Goal: Obtain resource: Obtain resource

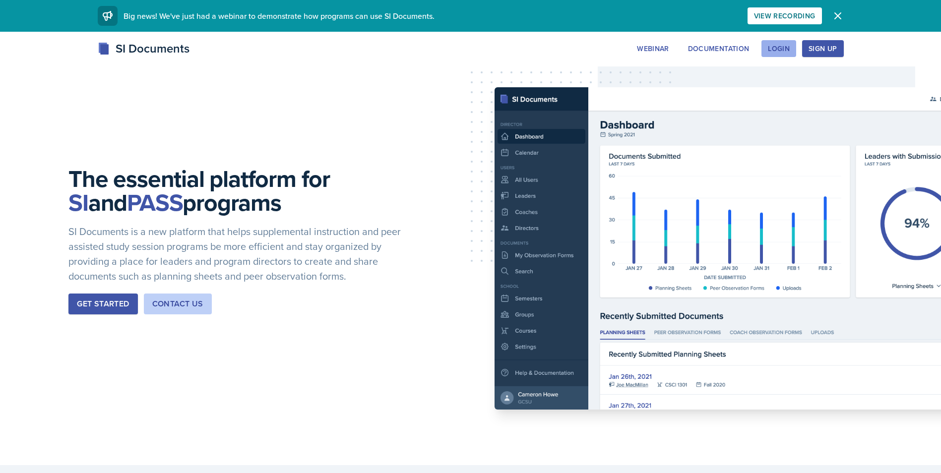
click at [787, 49] on div "Login" at bounding box center [779, 49] width 22 height 8
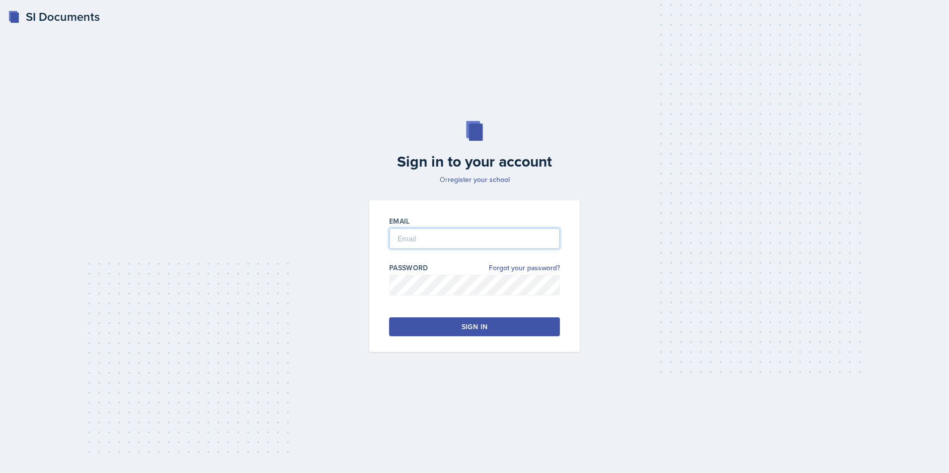
click at [457, 231] on input "email" at bounding box center [474, 238] width 171 height 21
type input "[EMAIL_ADDRESS][DOMAIN_NAME]"
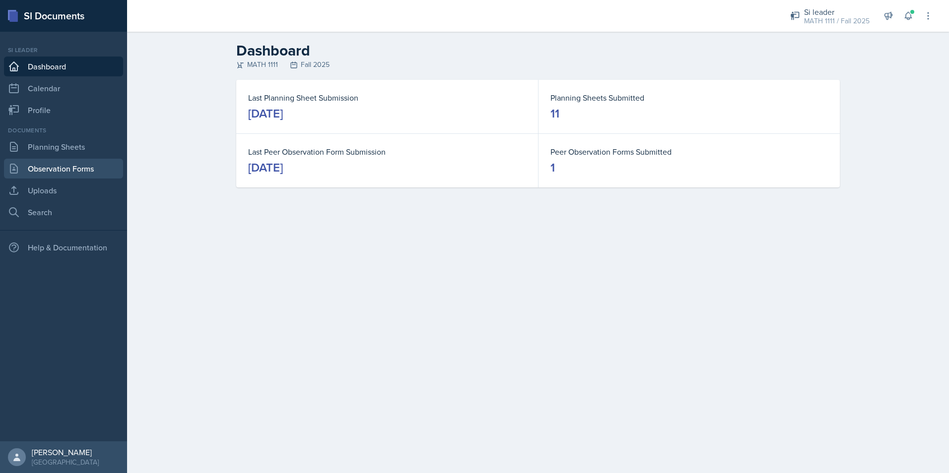
click at [80, 160] on link "Observation Forms" at bounding box center [63, 169] width 119 height 20
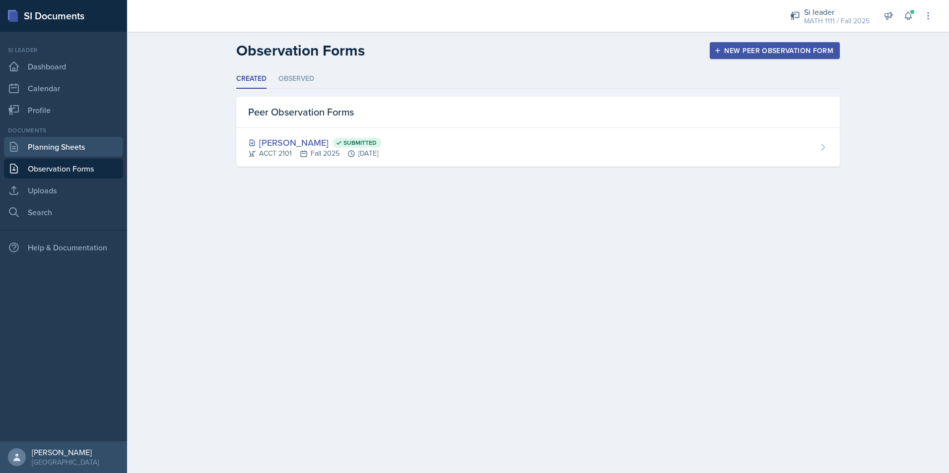
click at [79, 149] on link "Planning Sheets" at bounding box center [63, 147] width 119 height 20
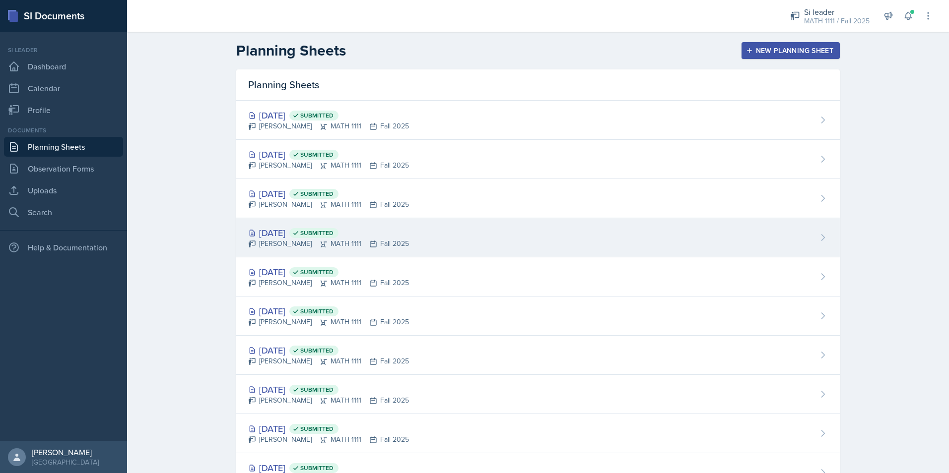
click at [274, 232] on div "[DATE] Submitted" at bounding box center [328, 232] width 161 height 13
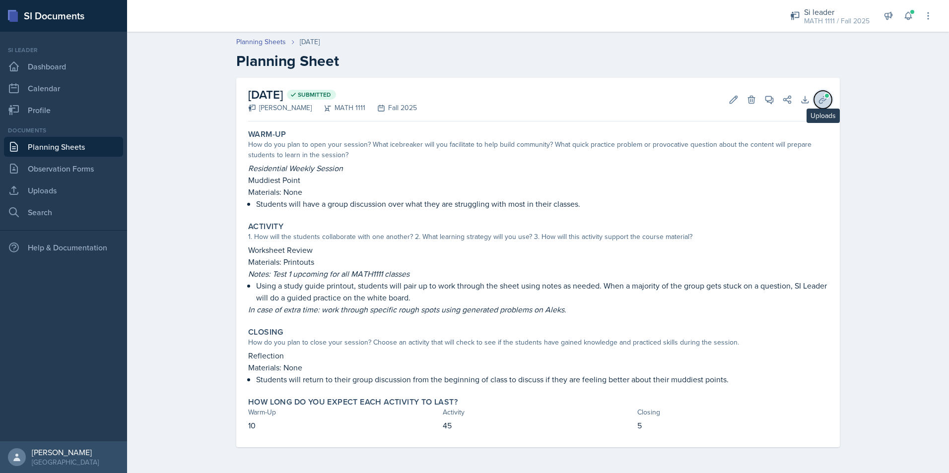
click at [816, 101] on button "Uploads" at bounding box center [823, 100] width 18 height 18
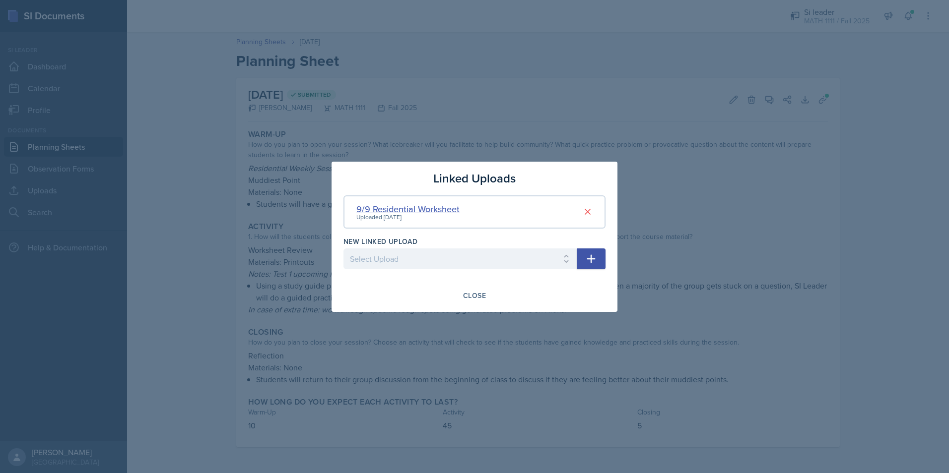
click at [395, 212] on div "9/9 Residential Worksheet" at bounding box center [407, 208] width 103 height 13
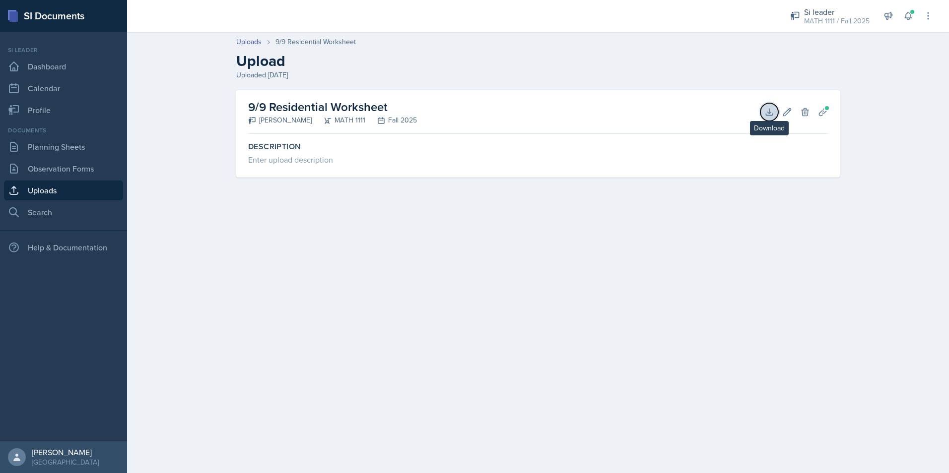
click at [766, 119] on button "Download" at bounding box center [769, 112] width 18 height 18
click at [73, 151] on link "Planning Sheets" at bounding box center [63, 147] width 119 height 20
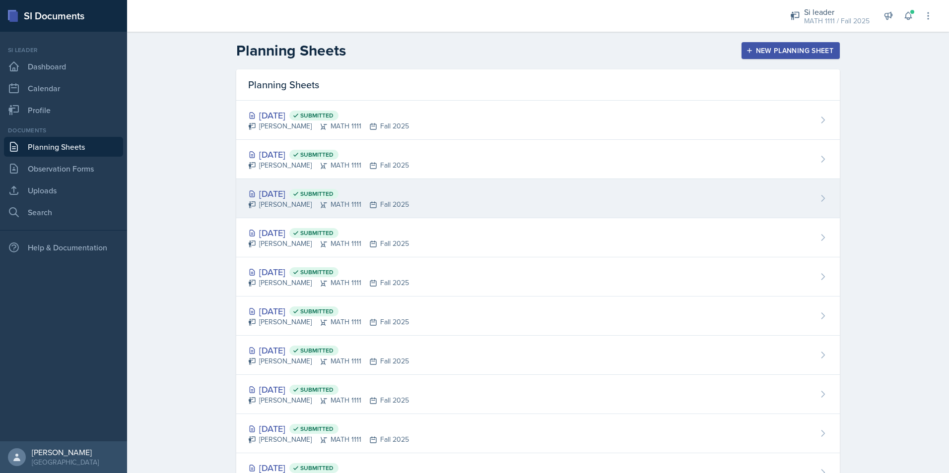
click at [259, 200] on div "[PERSON_NAME] MATH 1111 Fall 2025" at bounding box center [328, 204] width 161 height 10
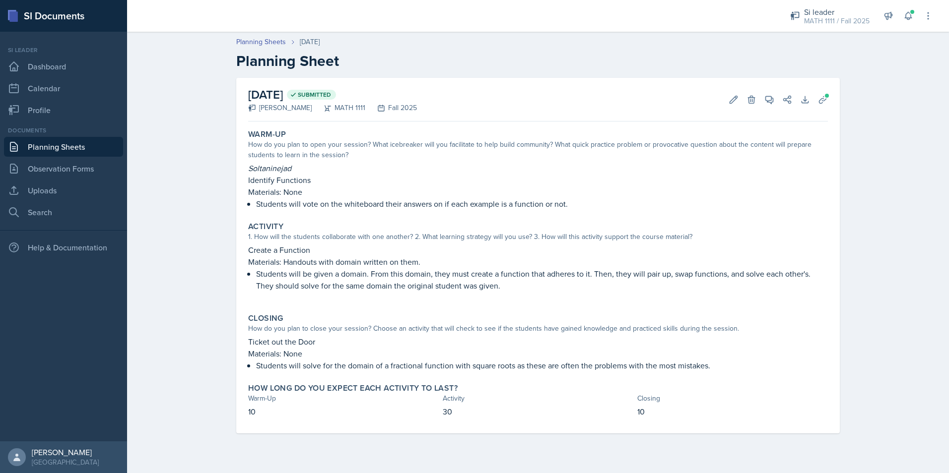
click at [87, 154] on link "Planning Sheets" at bounding box center [63, 147] width 119 height 20
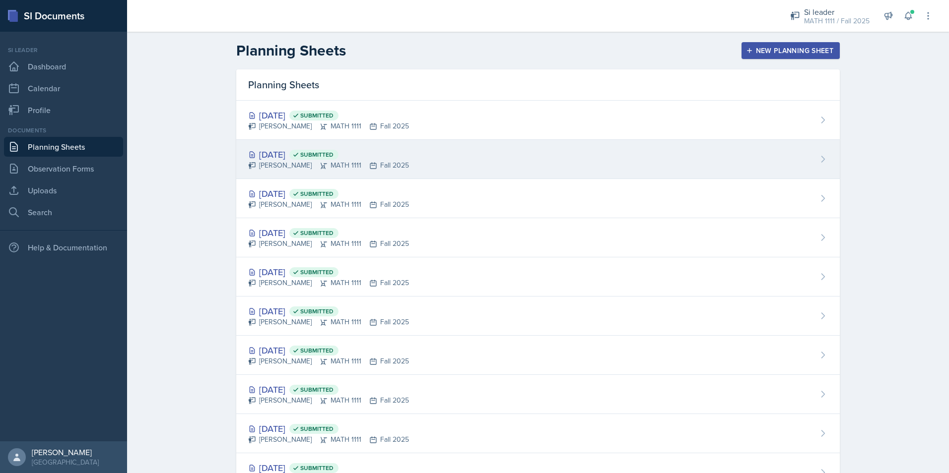
click at [251, 156] on icon at bounding box center [252, 155] width 4 height 6
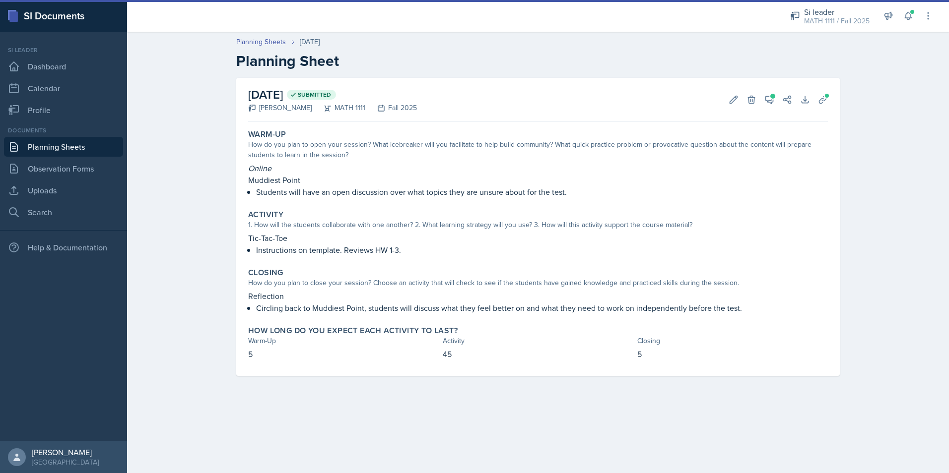
click at [115, 147] on link "Planning Sheets" at bounding box center [63, 147] width 119 height 20
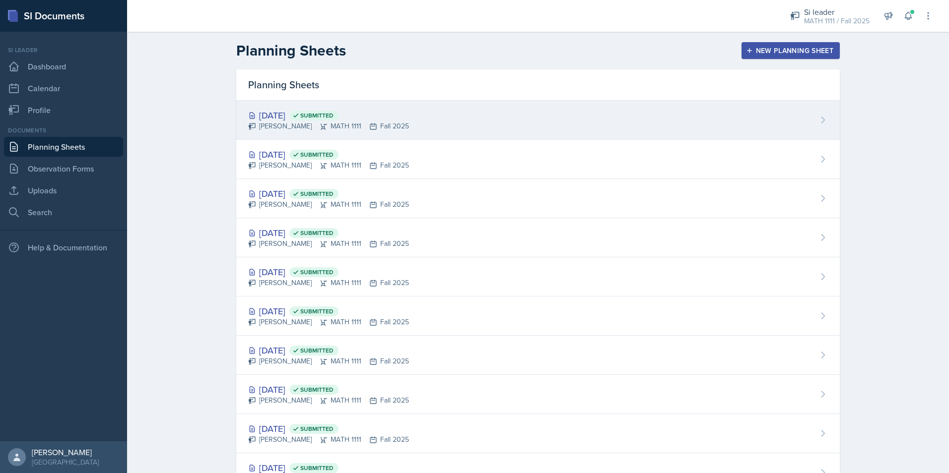
drag, startPoint x: 284, startPoint y: 119, endPoint x: 277, endPoint y: 186, distance: 67.3
click at [284, 118] on div "[DATE] Submitted" at bounding box center [328, 115] width 161 height 13
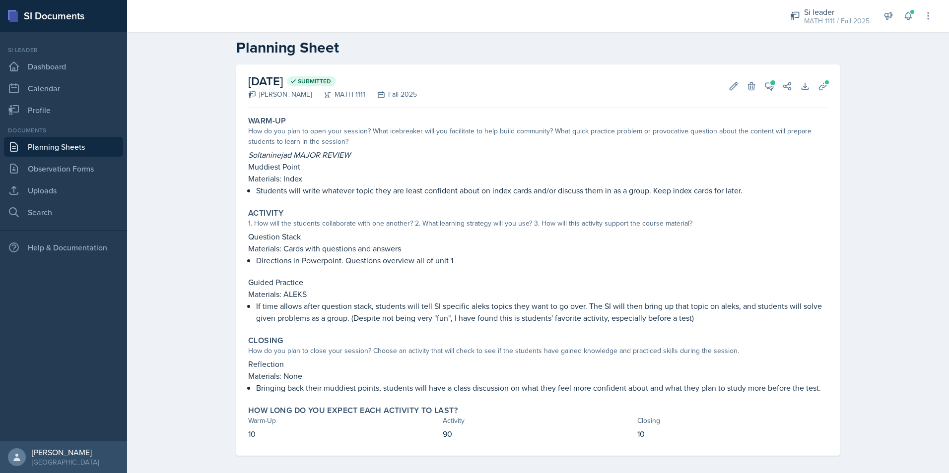
scroll to position [20, 0]
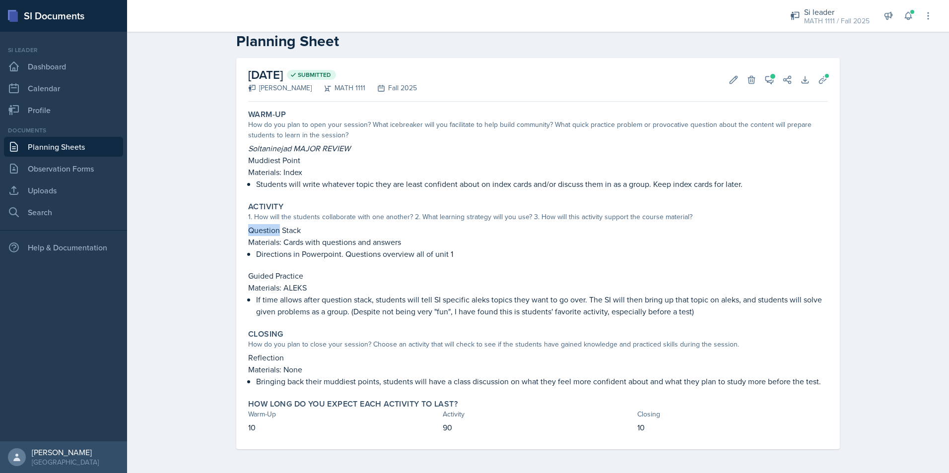
drag, startPoint x: 245, startPoint y: 231, endPoint x: 281, endPoint y: 237, distance: 37.2
click at [281, 237] on div "Question Stack Materials: Cards with questions and answers Directions in Powerp…" at bounding box center [538, 242] width 580 height 36
click at [72, 147] on link "Planning Sheets" at bounding box center [63, 147] width 119 height 20
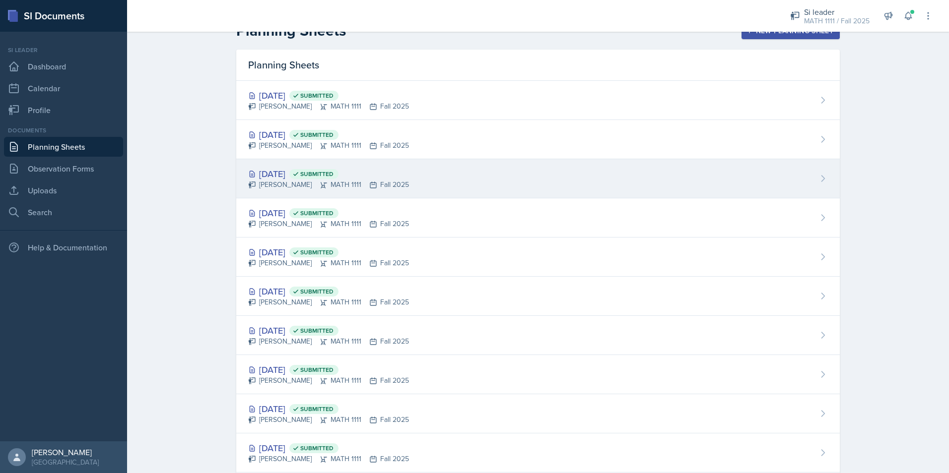
click at [283, 172] on div "[DATE] Submitted" at bounding box center [328, 173] width 161 height 13
